Goal: Information Seeking & Learning: Check status

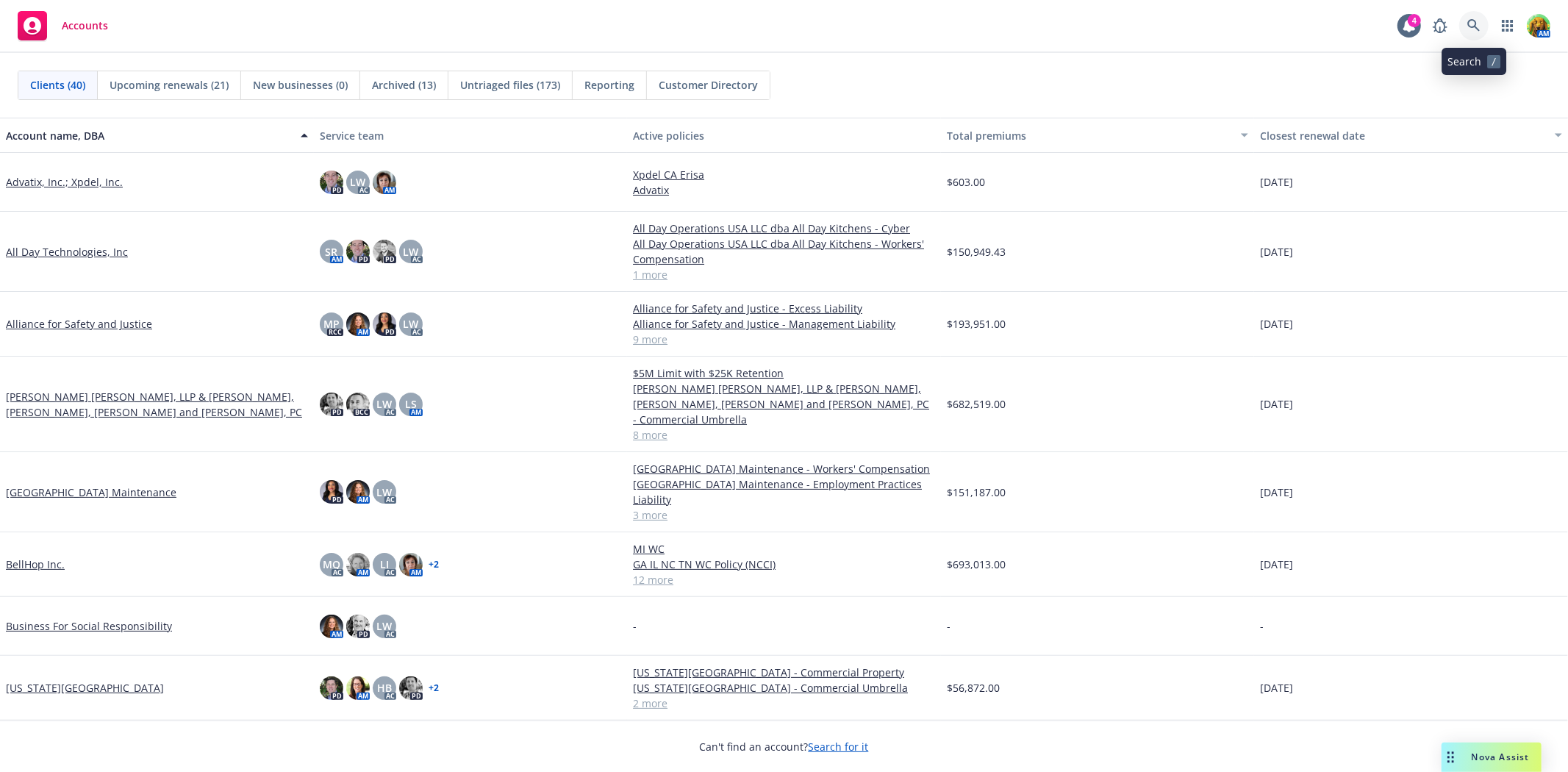
click at [1474, 29] on icon at bounding box center [1473, 25] width 13 height 13
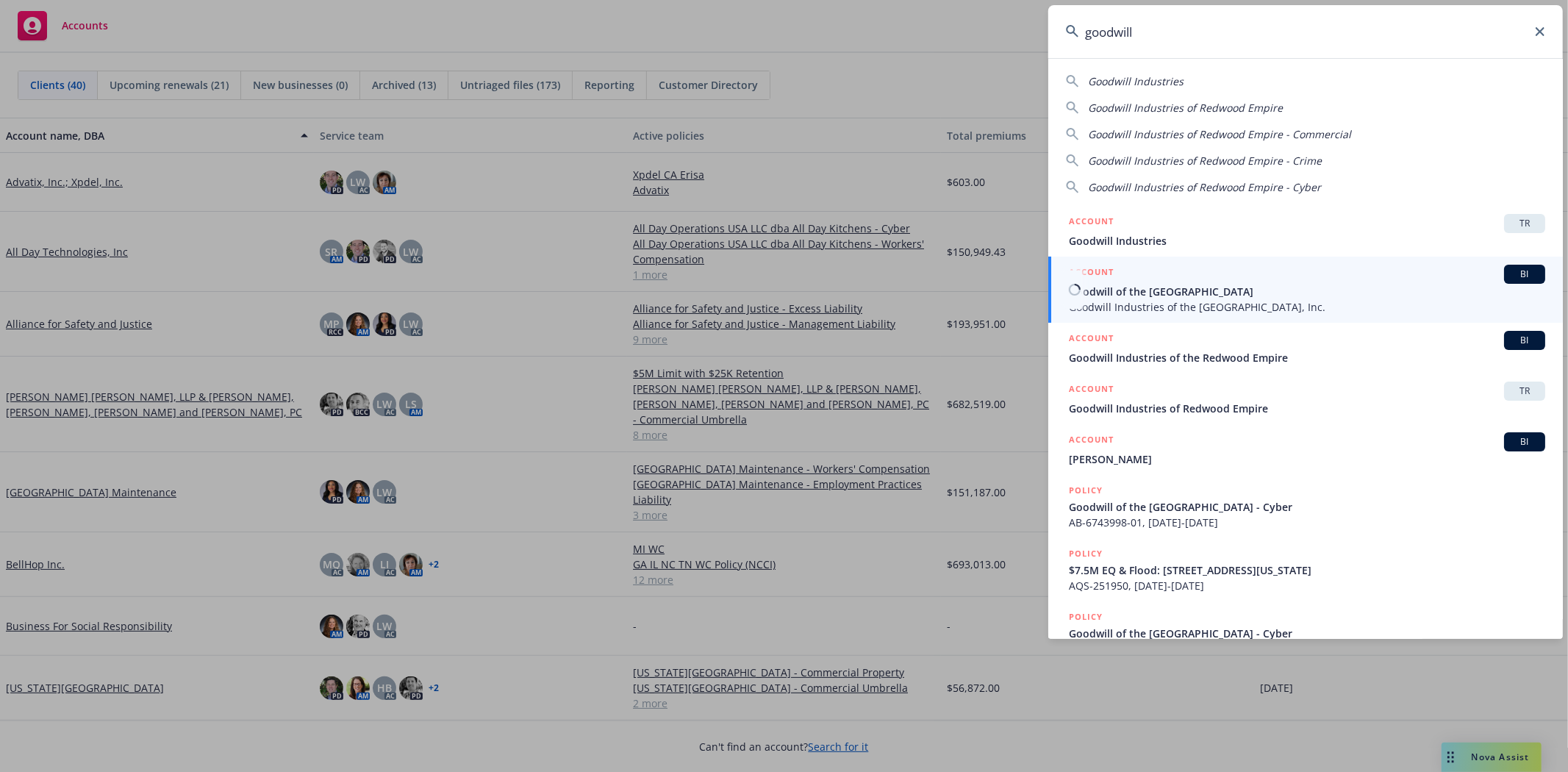
type input "goodwill"
click at [1305, 290] on span "Goodwill of the [GEOGRAPHIC_DATA]" at bounding box center [1306, 292] width 476 height 15
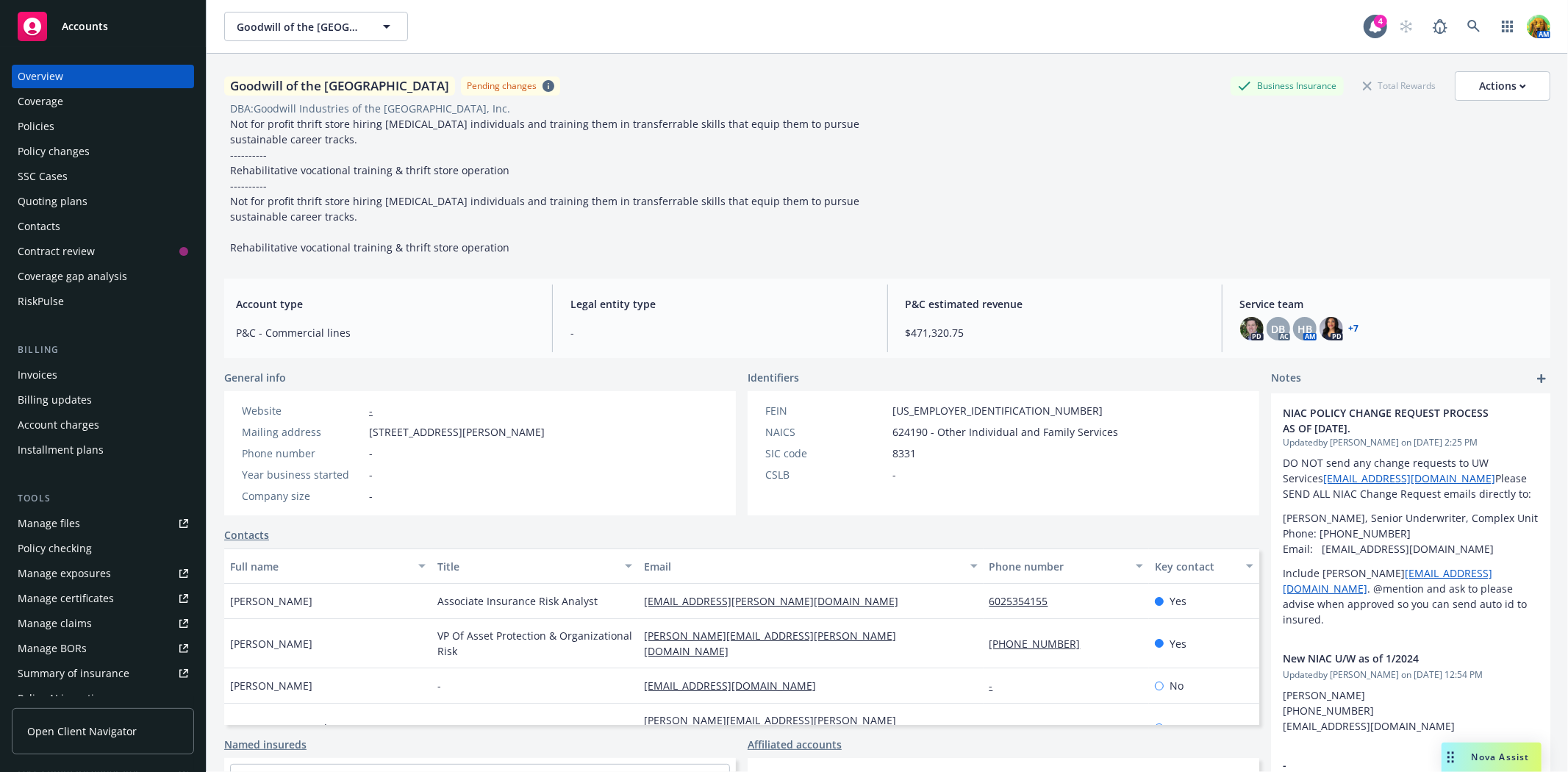
click at [70, 134] on div "Policies" at bounding box center [102, 126] width 170 height 23
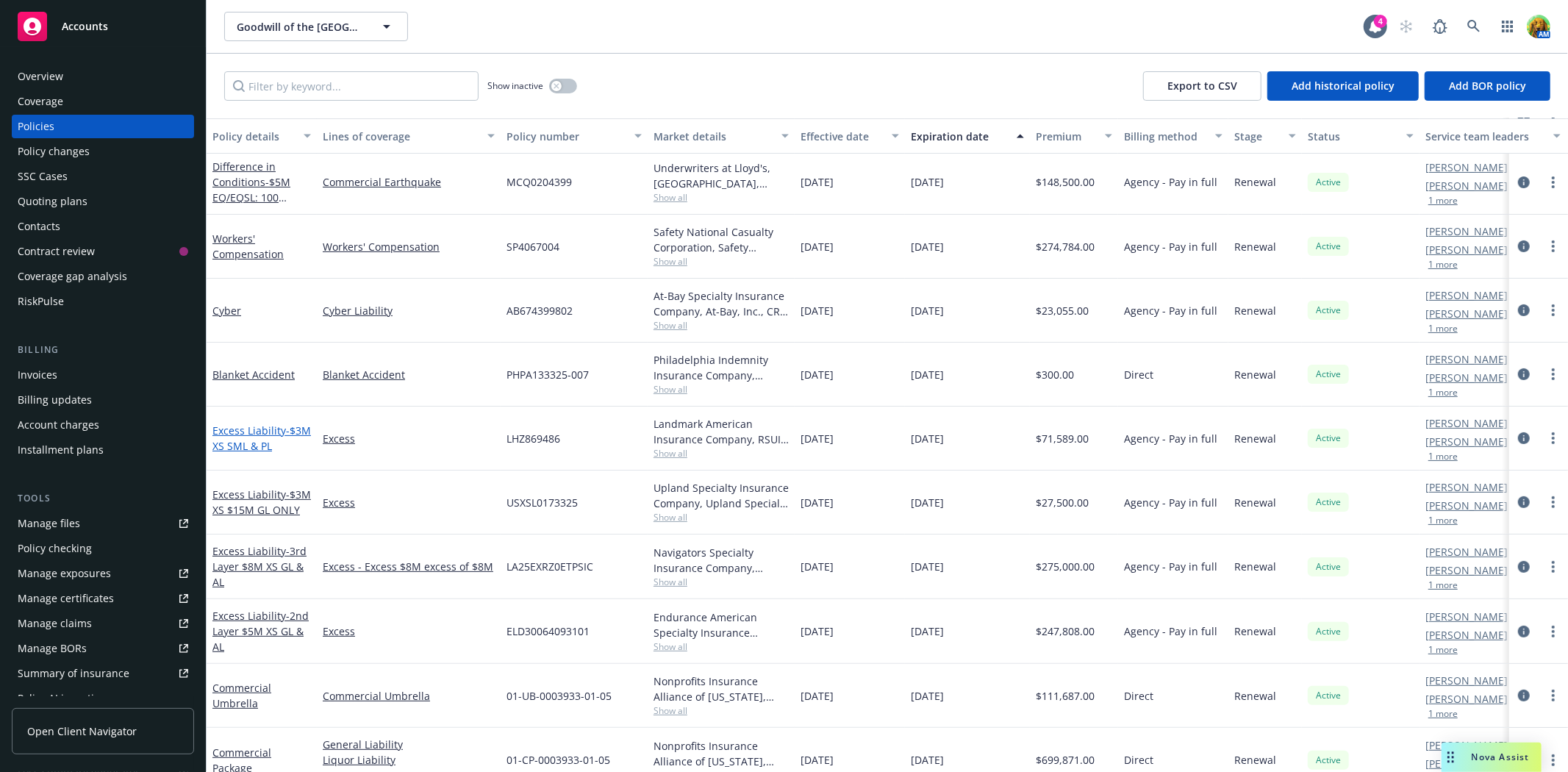
scroll to position [408, 0]
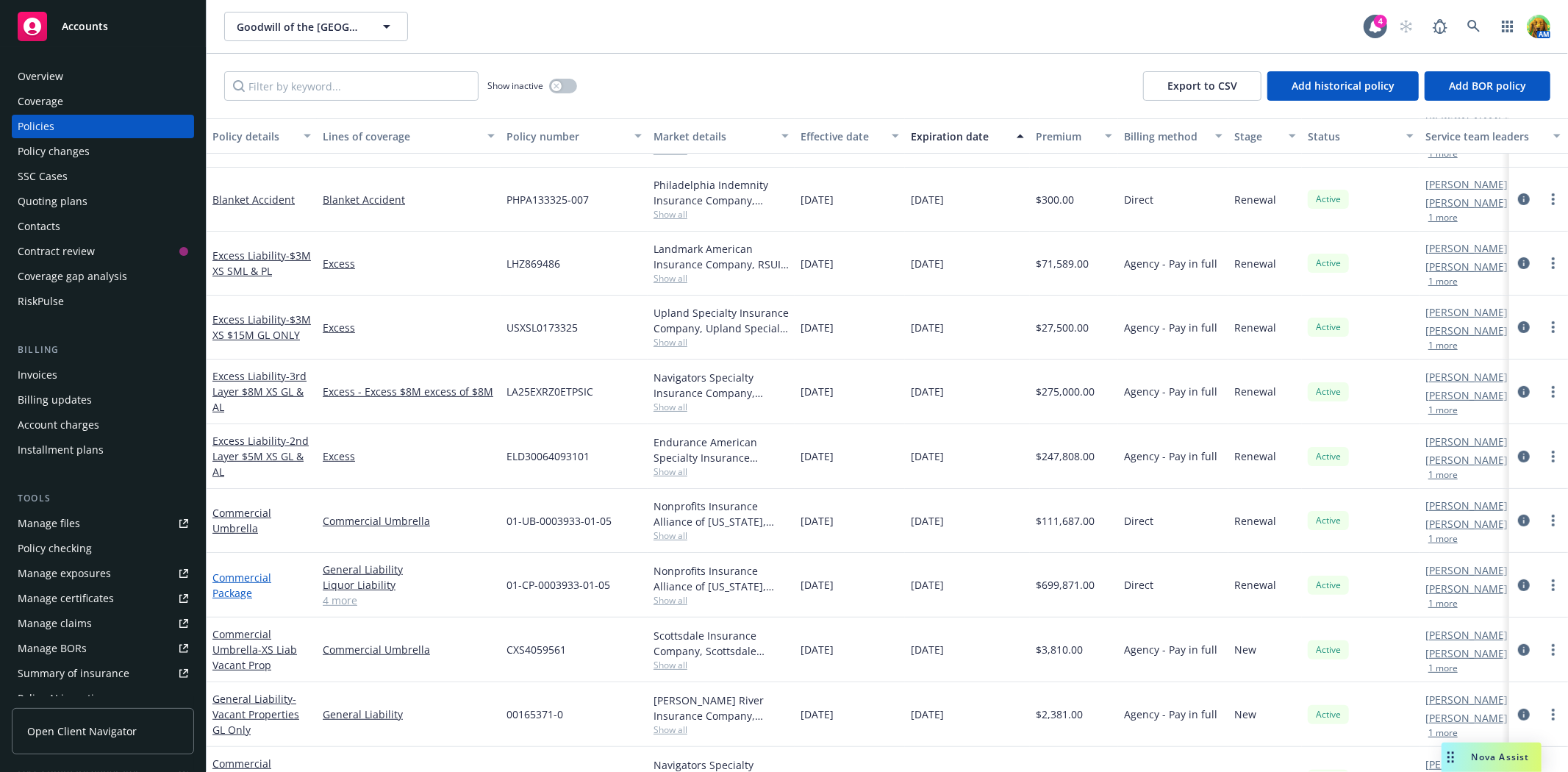
click at [237, 575] on link "Commercial Package" at bounding box center [242, 585] width 59 height 29
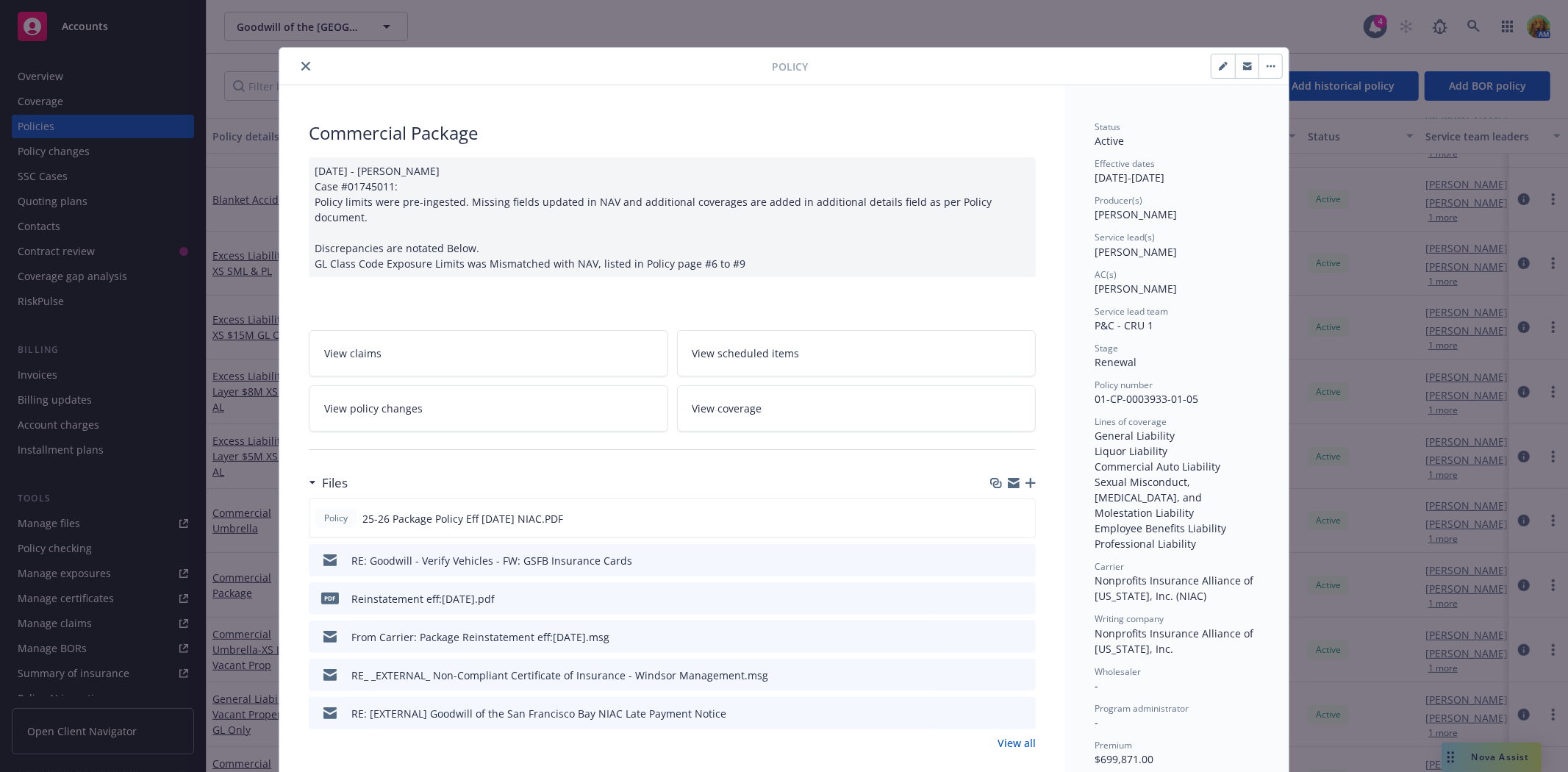
click at [713, 345] on span "View scheduled items" at bounding box center [745, 353] width 108 height 15
click at [301, 68] on icon "close" at bounding box center [306, 66] width 9 height 9
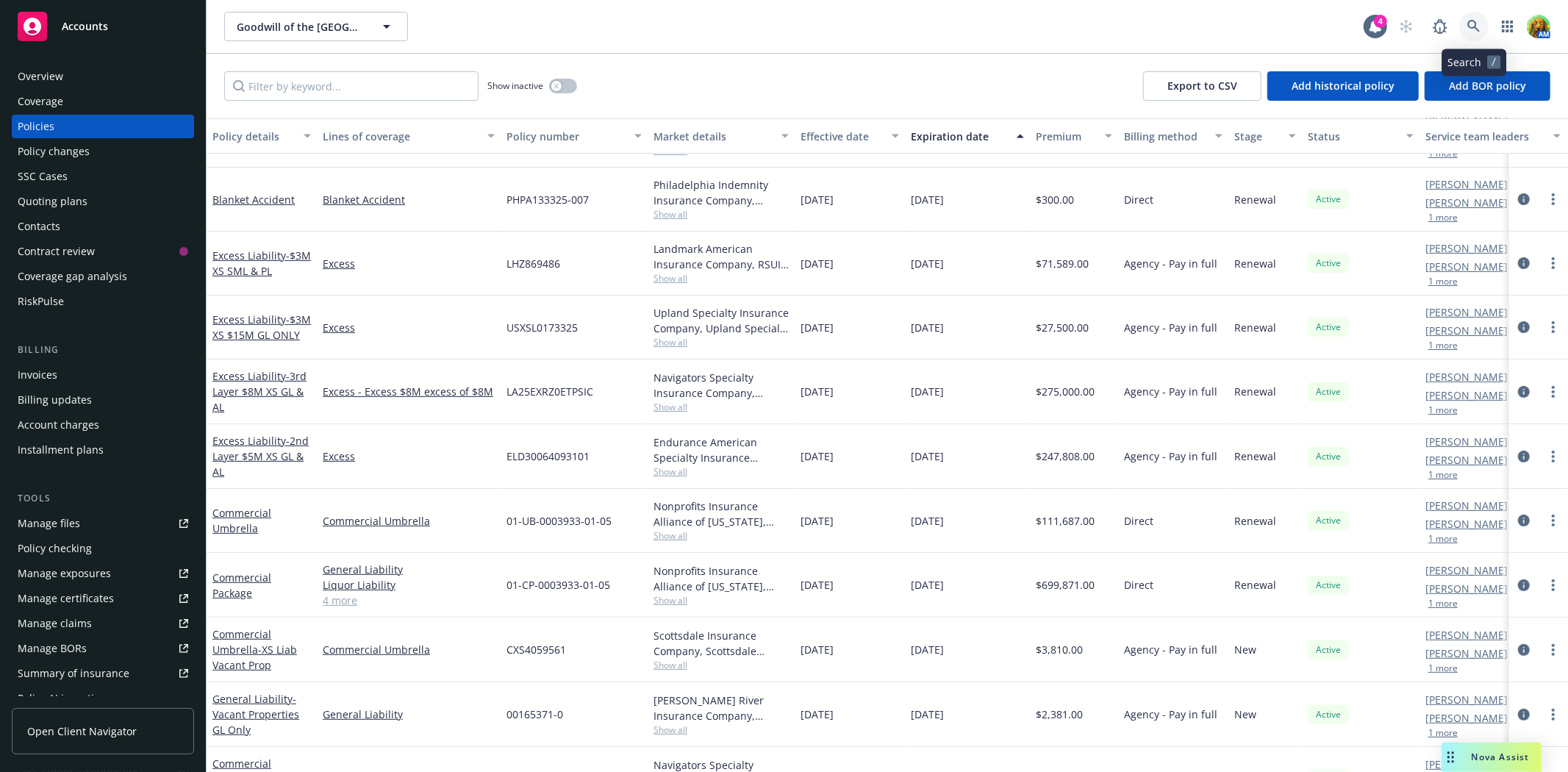
click at [1473, 24] on icon at bounding box center [1473, 26] width 13 height 13
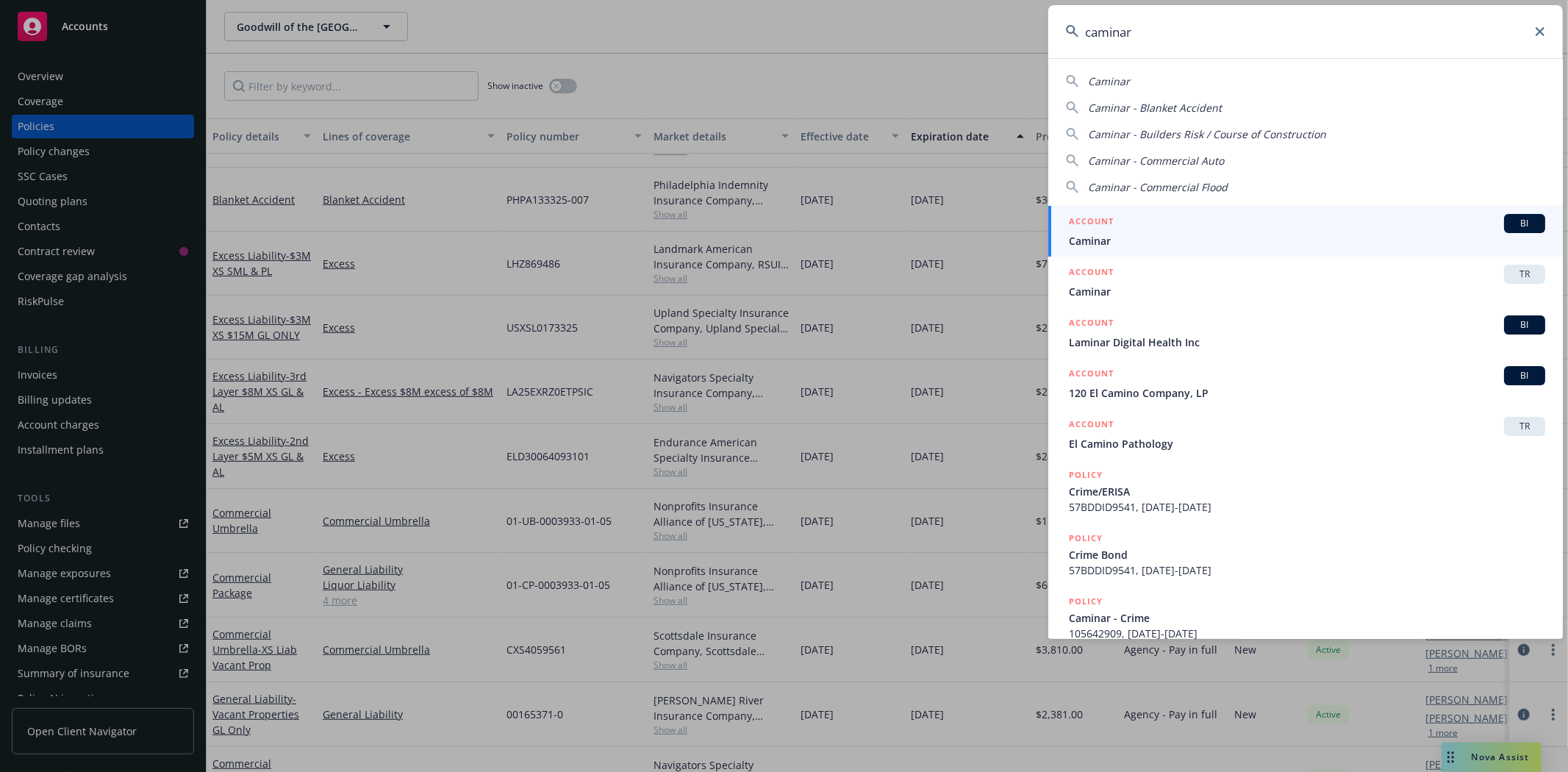
type input "caminar"
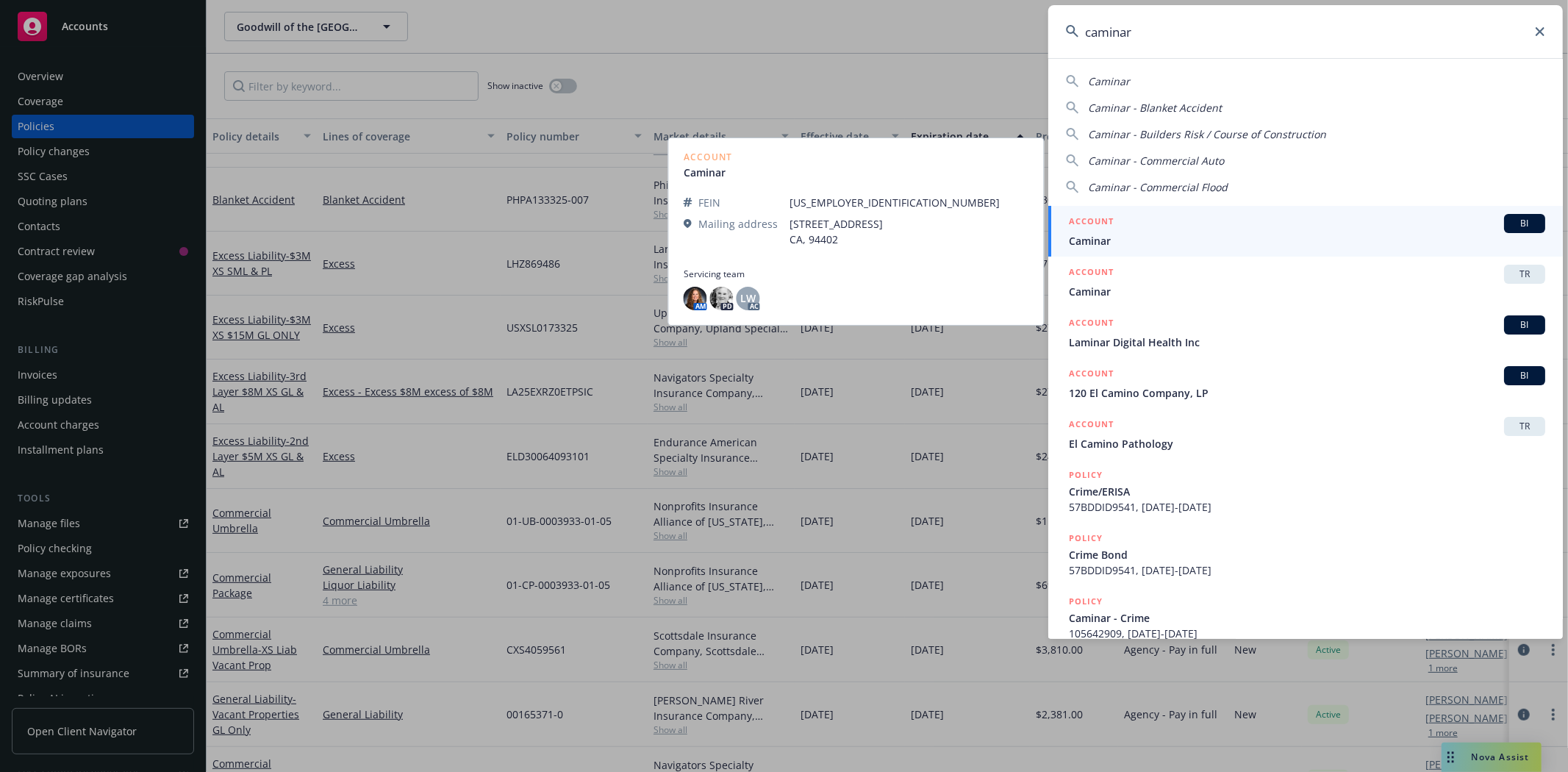
click at [1192, 233] on span "Caminar" at bounding box center [1306, 241] width 476 height 15
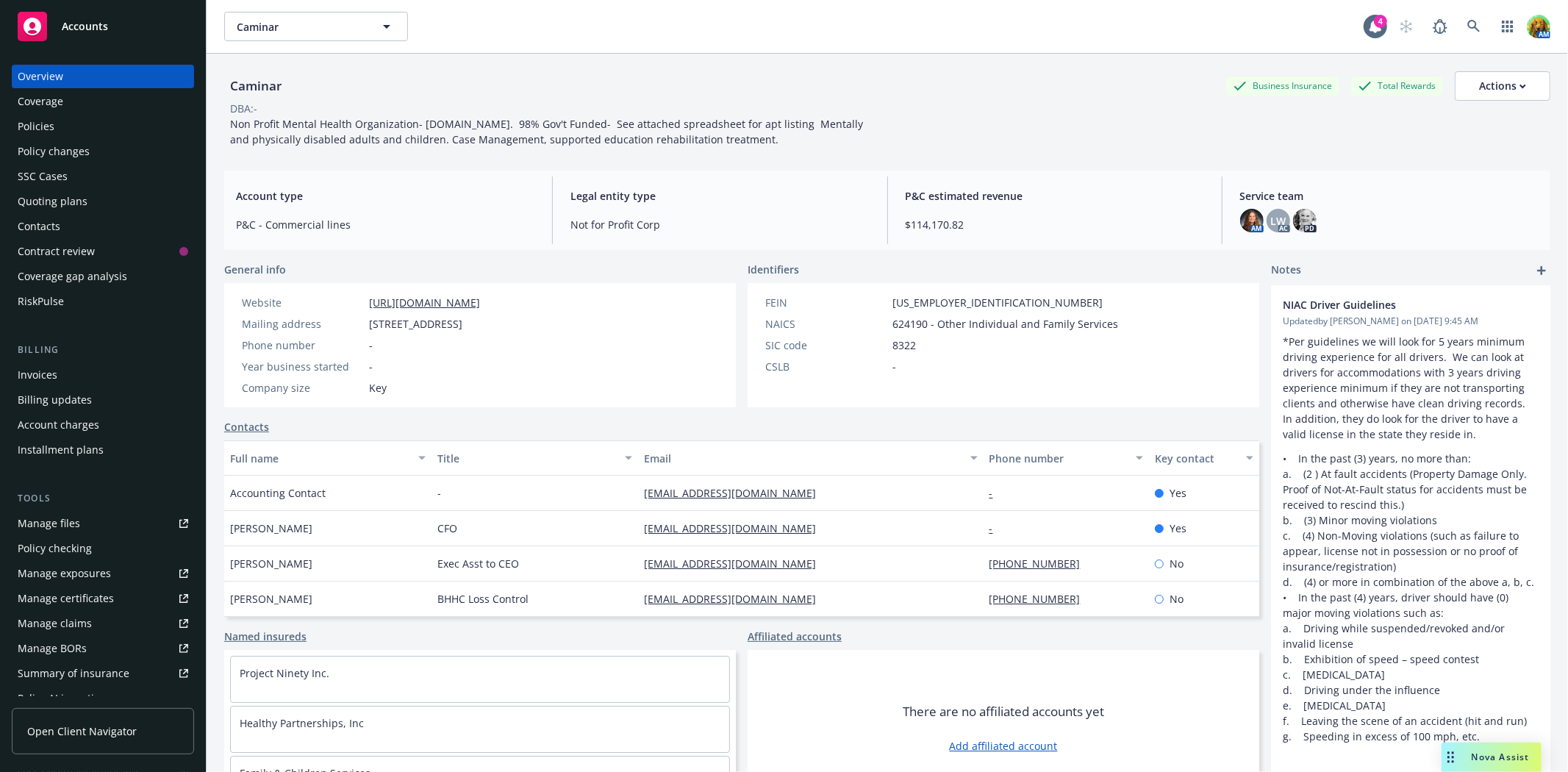
click at [40, 125] on div "Policies" at bounding box center [35, 126] width 37 height 23
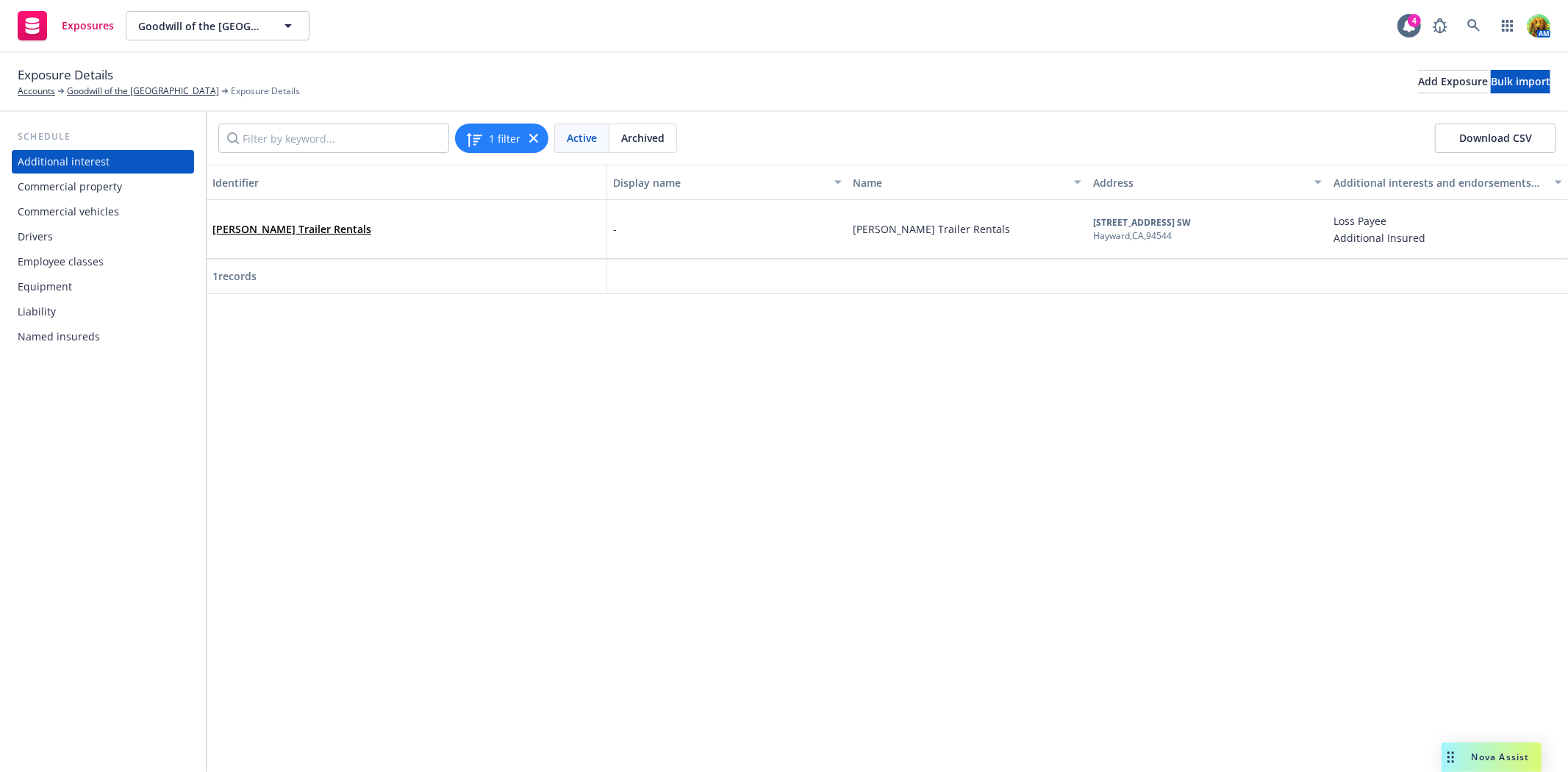
click at [50, 239] on div "Drivers" at bounding box center [34, 236] width 35 height 23
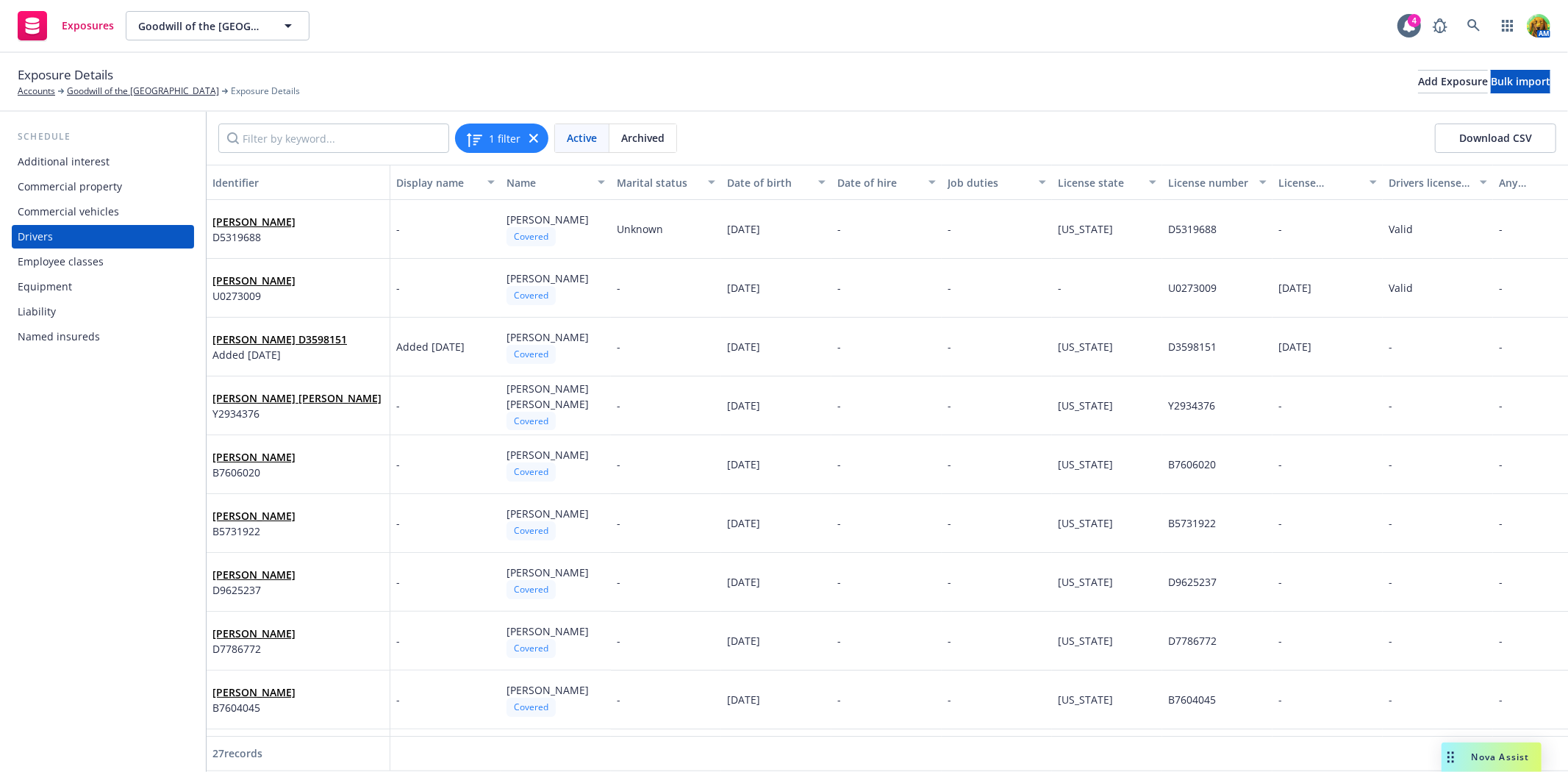
click at [71, 210] on div "Commercial vehicles" at bounding box center [68, 211] width 102 height 23
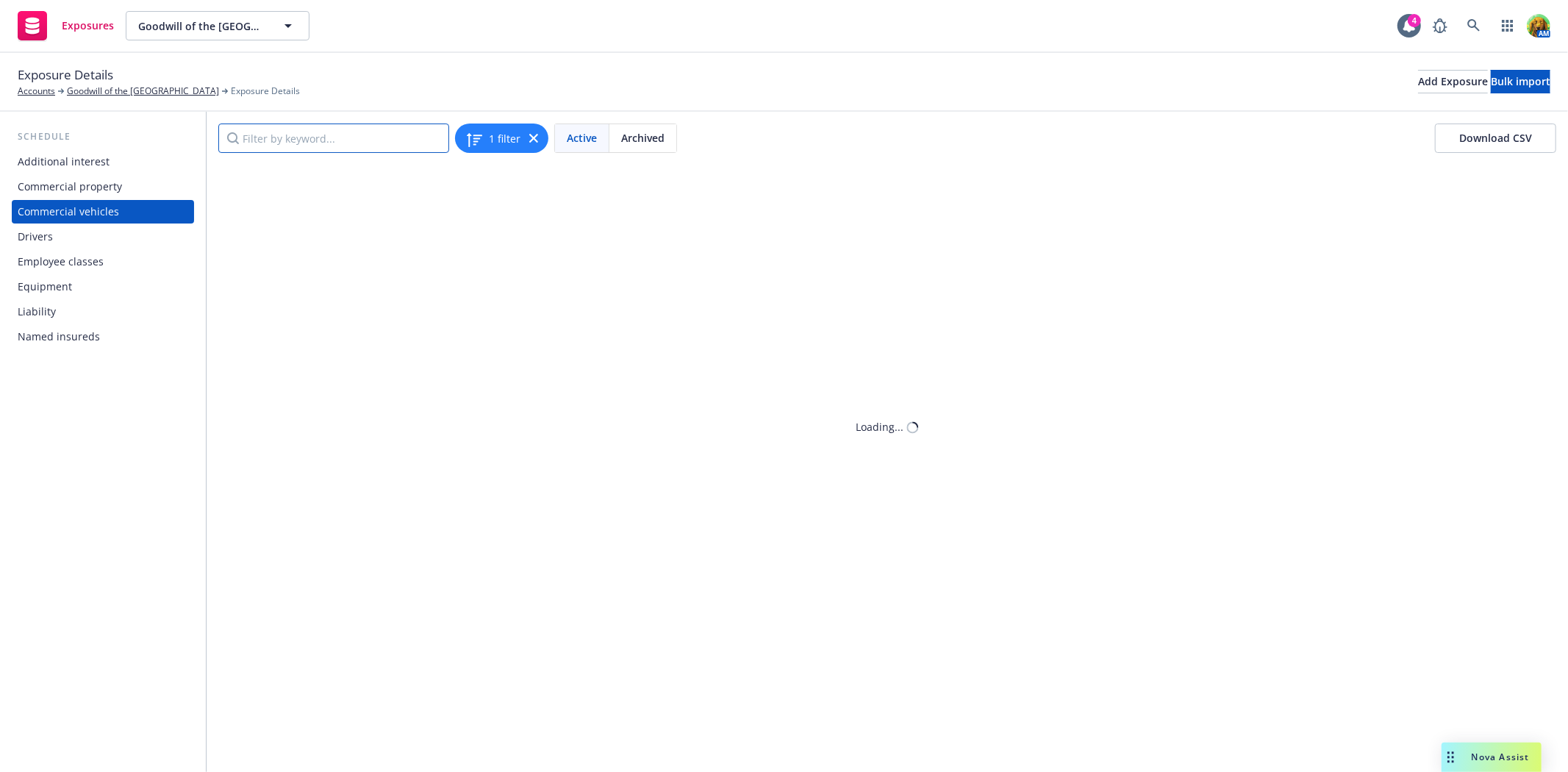
click at [347, 142] on input "Filter by keyword..." at bounding box center [334, 138] width 231 height 29
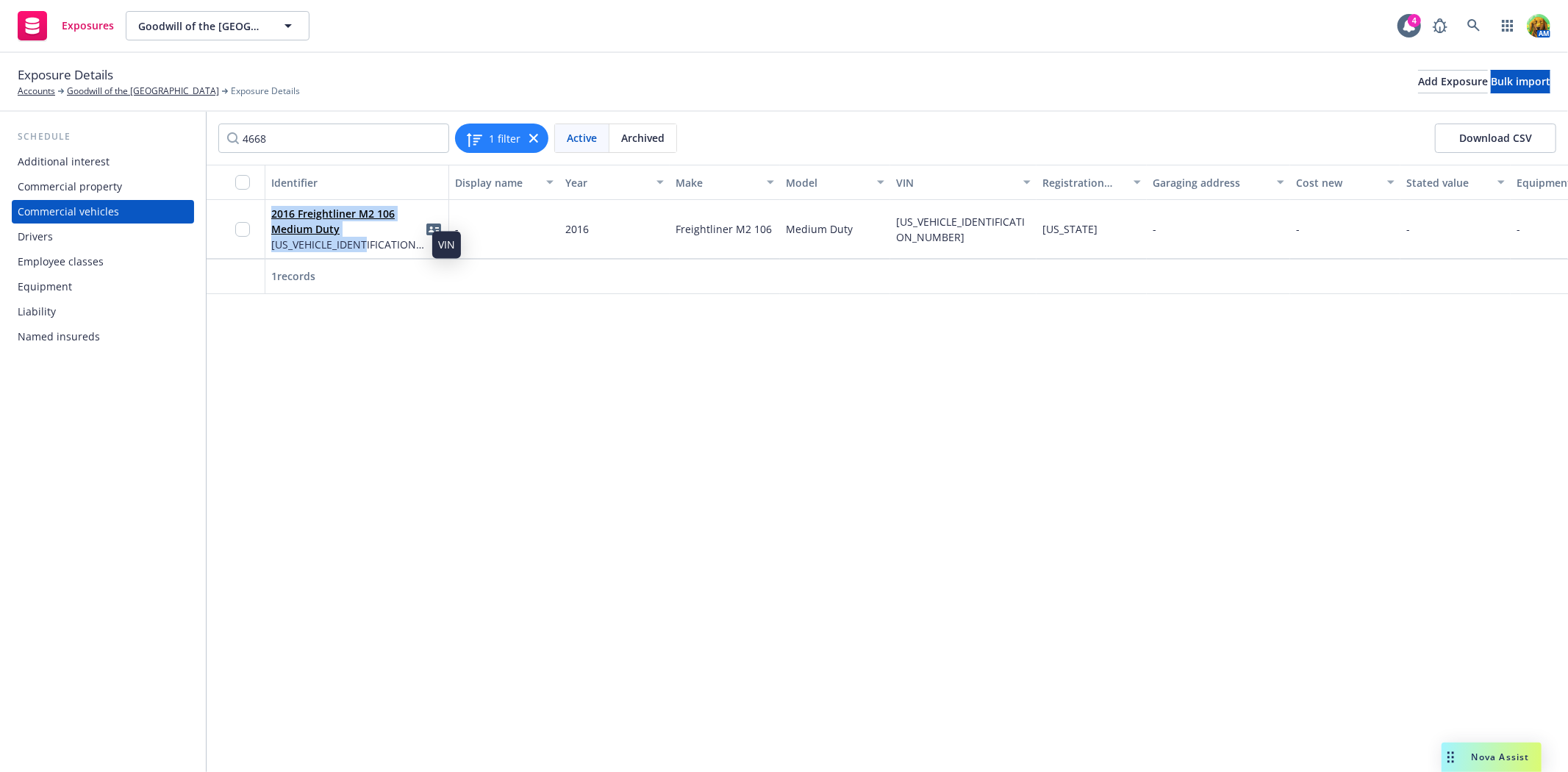
drag, startPoint x: 265, startPoint y: 207, endPoint x: 382, endPoint y: 245, distance: 123.0
click at [382, 245] on div "2016 Freightliner M2 106 Medium Duty [US_VEHICLE_IDENTIFICATION_NUMBER]" at bounding box center [356, 229] width 183 height 59
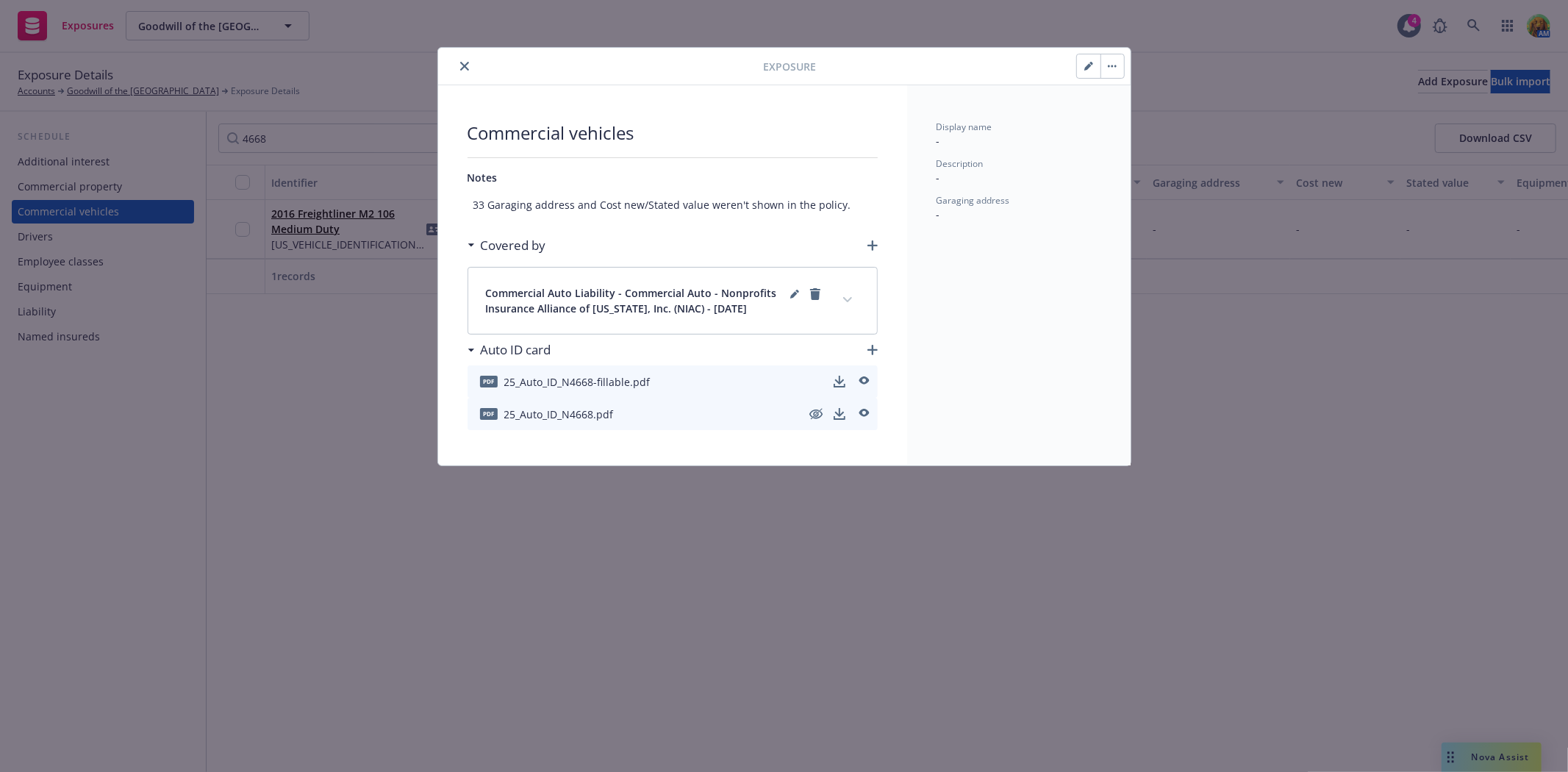
click at [466, 64] on icon "close" at bounding box center [465, 66] width 9 height 9
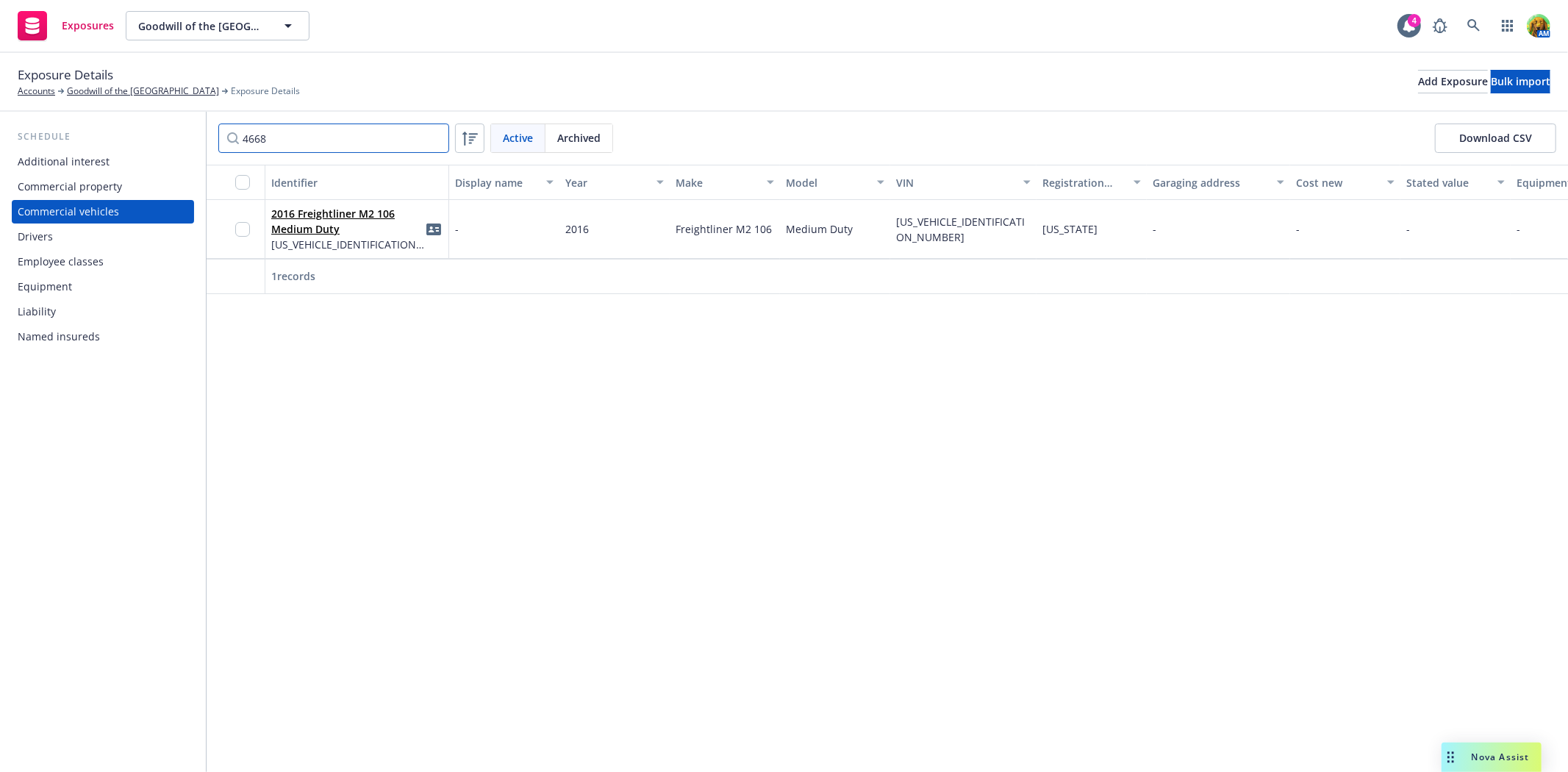
drag, startPoint x: 322, startPoint y: 131, endPoint x: 195, endPoint y: 128, distance: 127.0
click at [195, 128] on div "Schedule Additional interest Commercial property Commercial vehicles Drivers Em…" at bounding box center [784, 442] width 1568 height 660
paste input "-3ALHCYCY8GDHN"
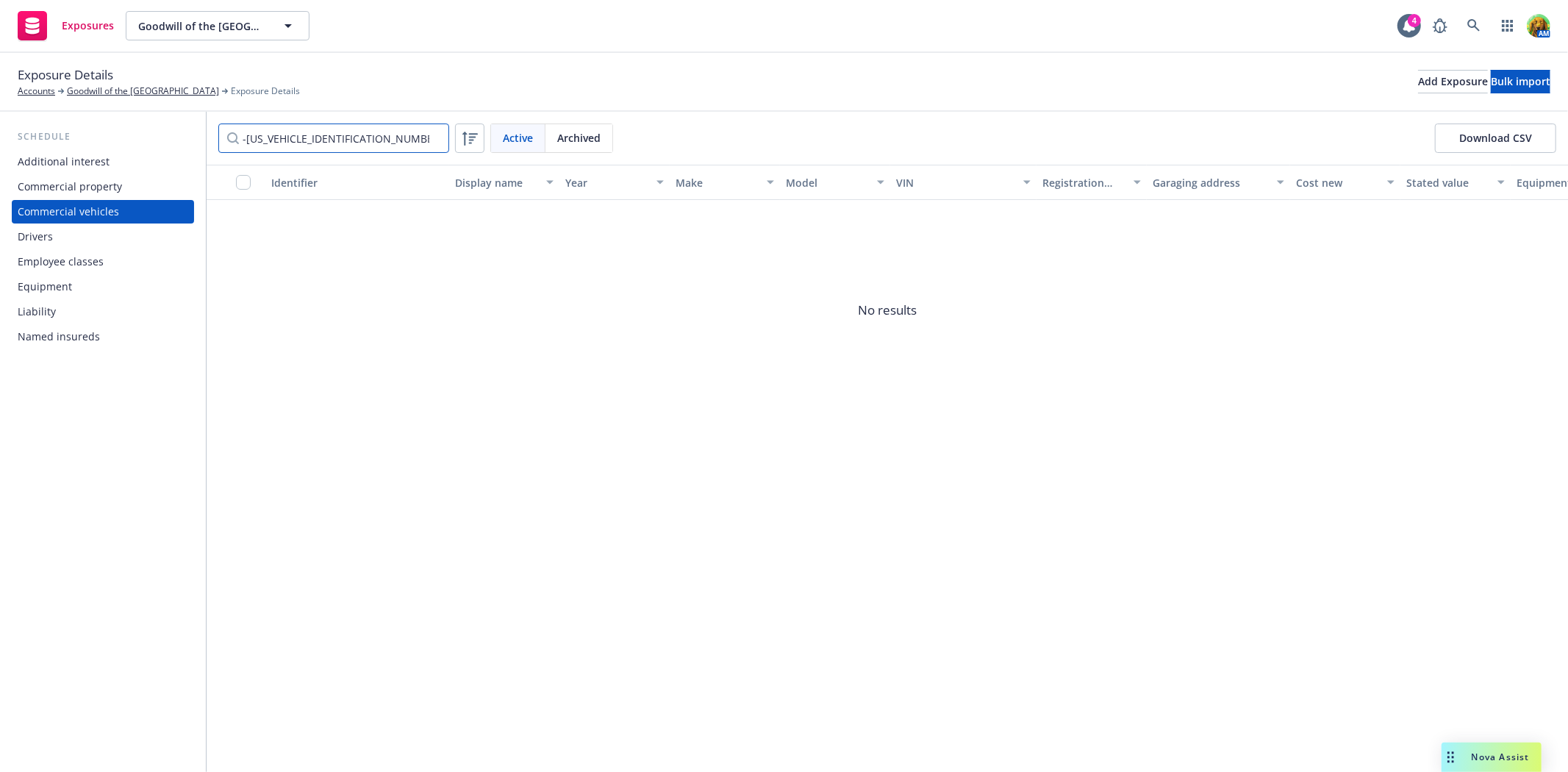
click at [247, 139] on input "-[US_VEHICLE_IDENTIFICATION_NUMBER]" at bounding box center [334, 138] width 231 height 29
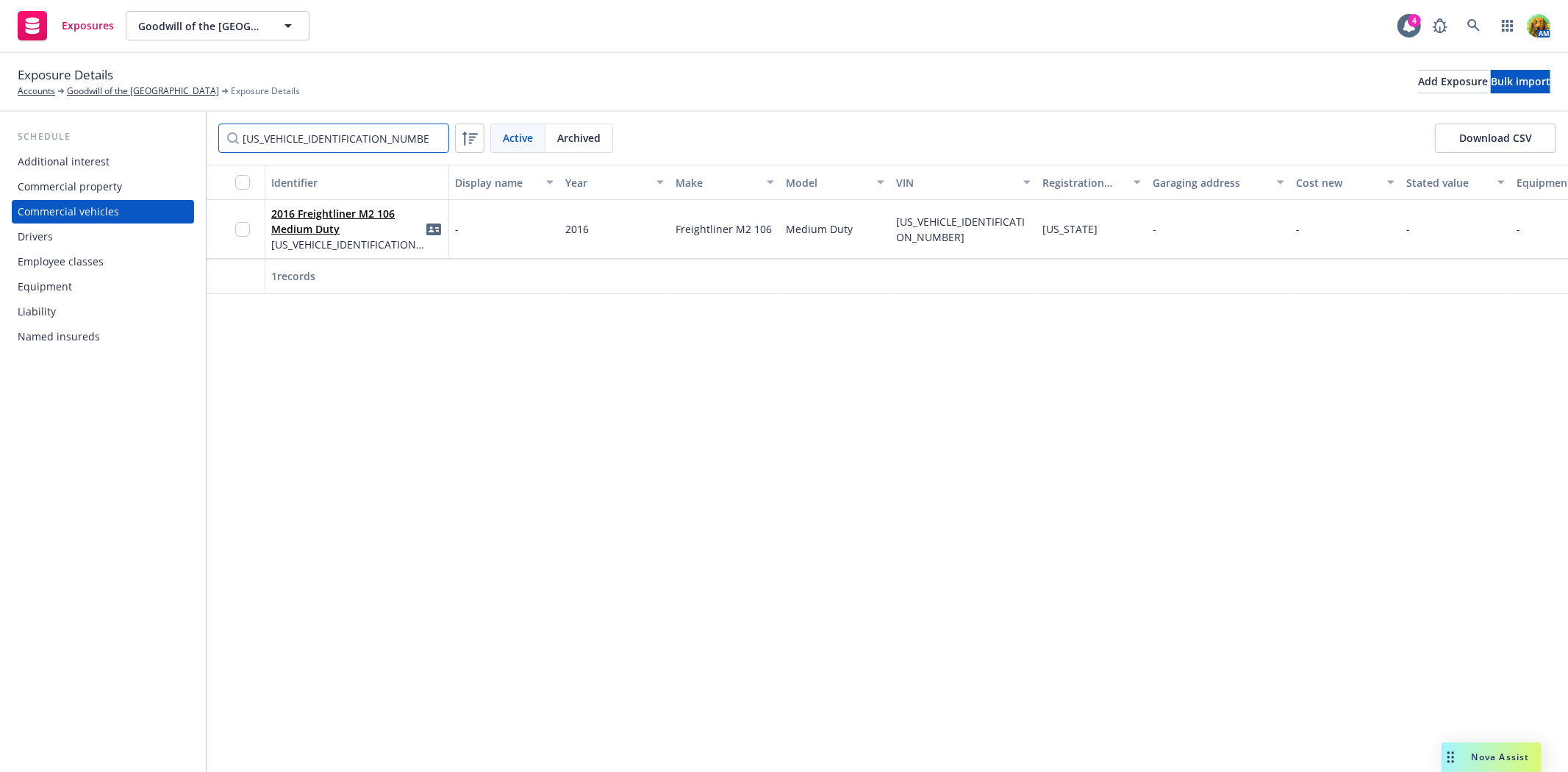
type input "[US_VEHICLE_IDENTIFICATION_NUMBER]"
click at [104, 84] on link "Goodwill of the [GEOGRAPHIC_DATA]" at bounding box center [143, 90] width 152 height 13
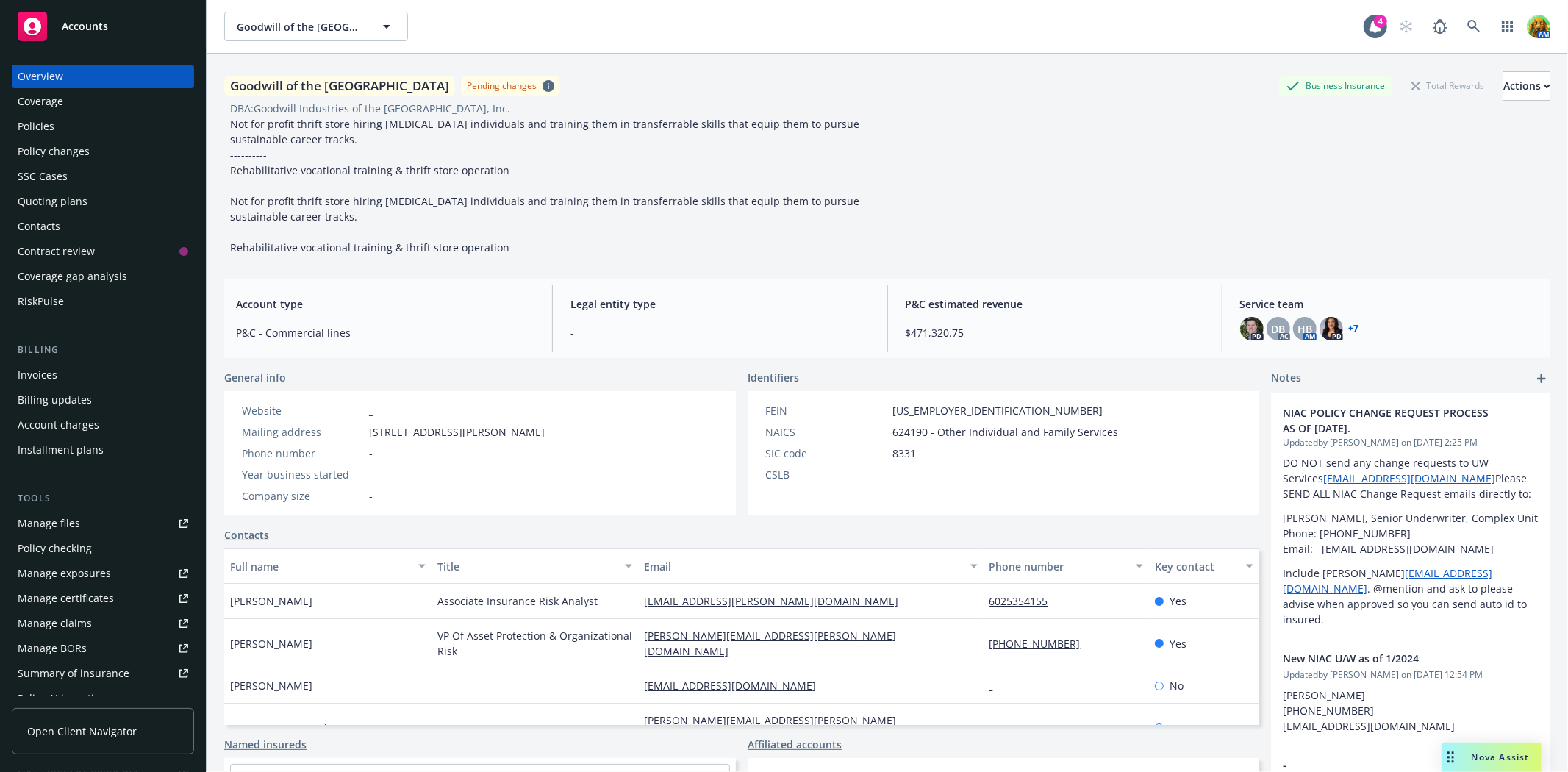
click at [46, 122] on div "Policies" at bounding box center [35, 126] width 37 height 23
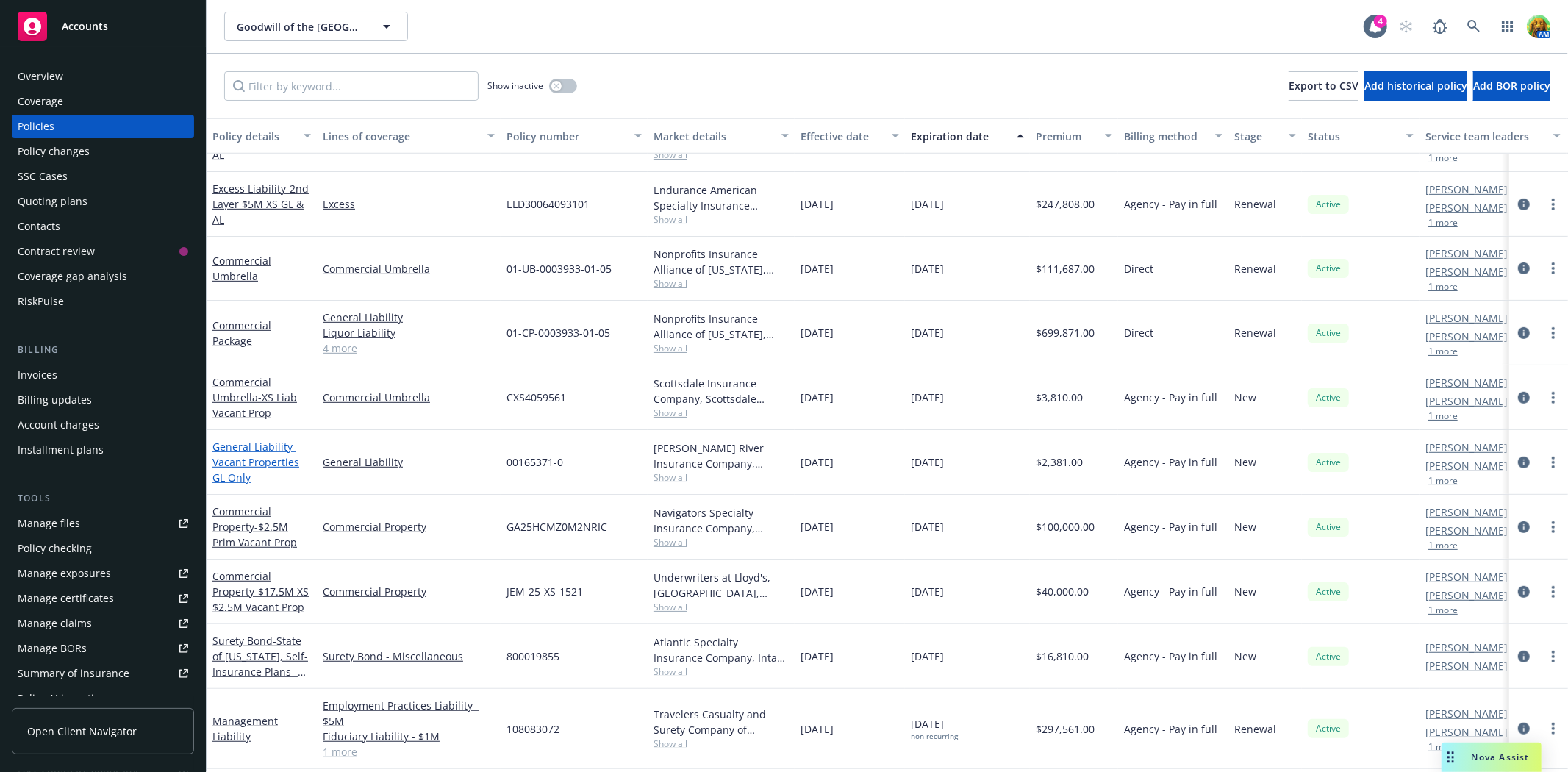
scroll to position [621, 0]
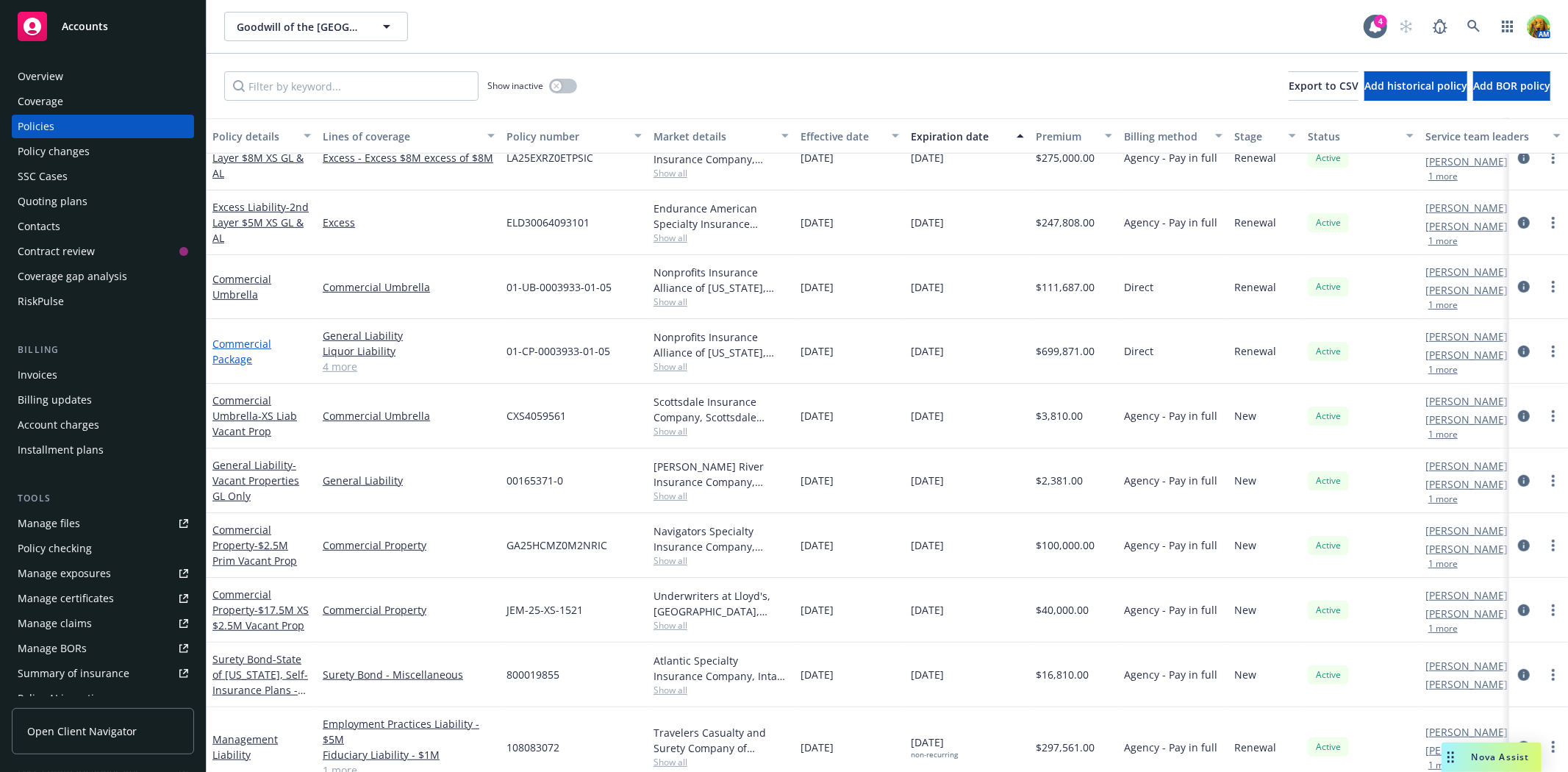
click at [251, 340] on link "Commercial Package" at bounding box center [242, 351] width 59 height 29
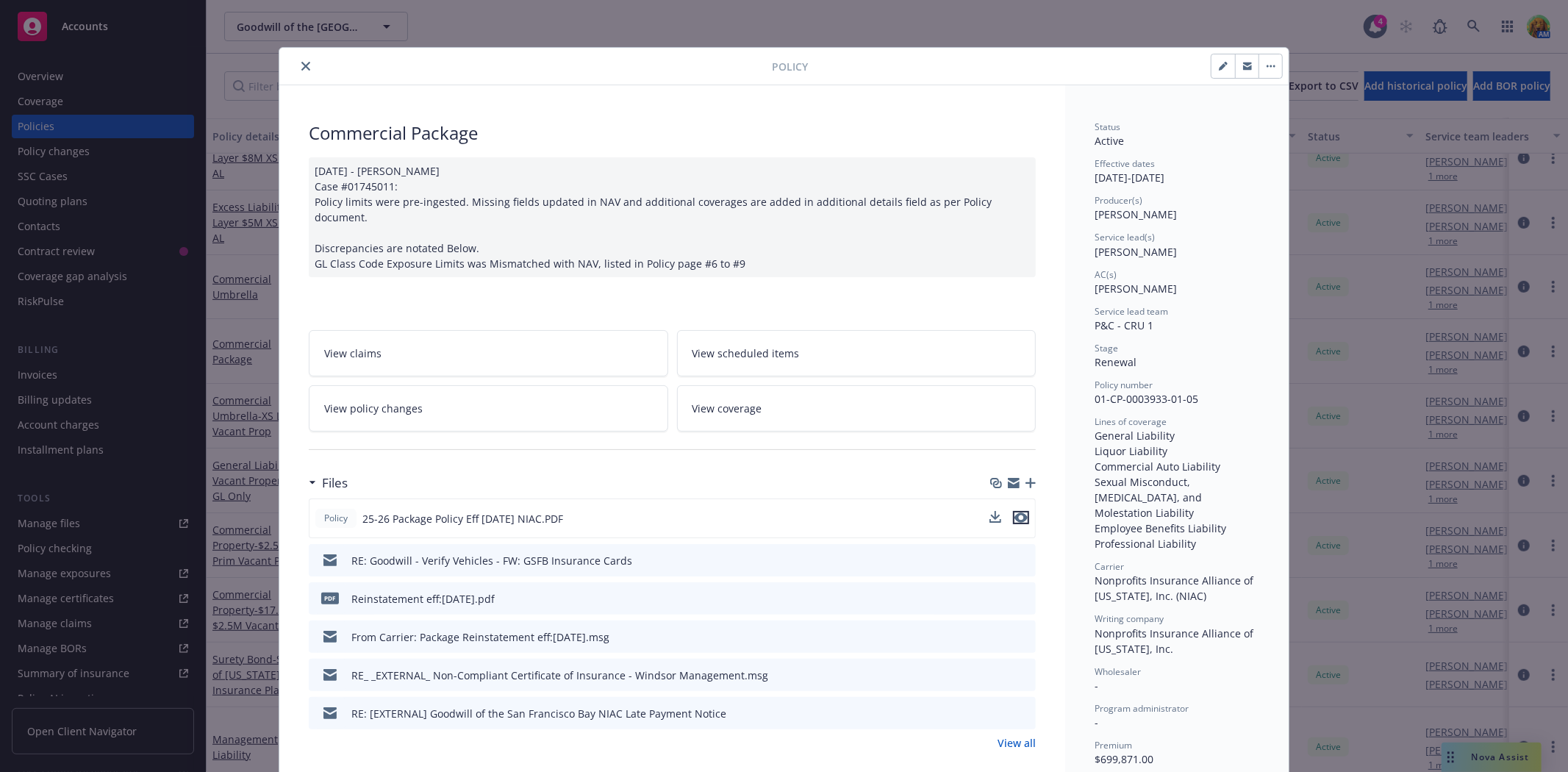
click at [1015, 512] on icon "preview file" at bounding box center [1021, 517] width 13 height 10
